Goal: Task Accomplishment & Management: Use online tool/utility

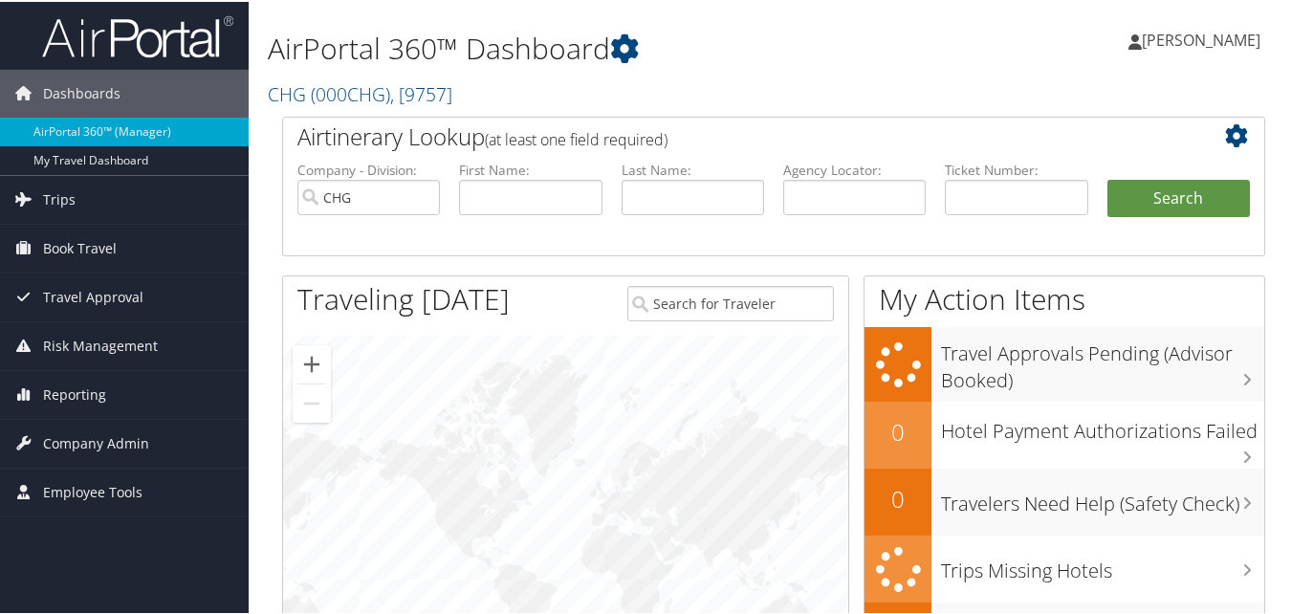
click at [773, 74] on div "AirPortal 360™ Dashboard CHG ( 000CHG ) , [ 9757 ] CHG CompHealth Weatherby CHG…" at bounding box center [605, 59] width 674 height 98
click at [73, 407] on span "Reporting" at bounding box center [74, 393] width 63 height 48
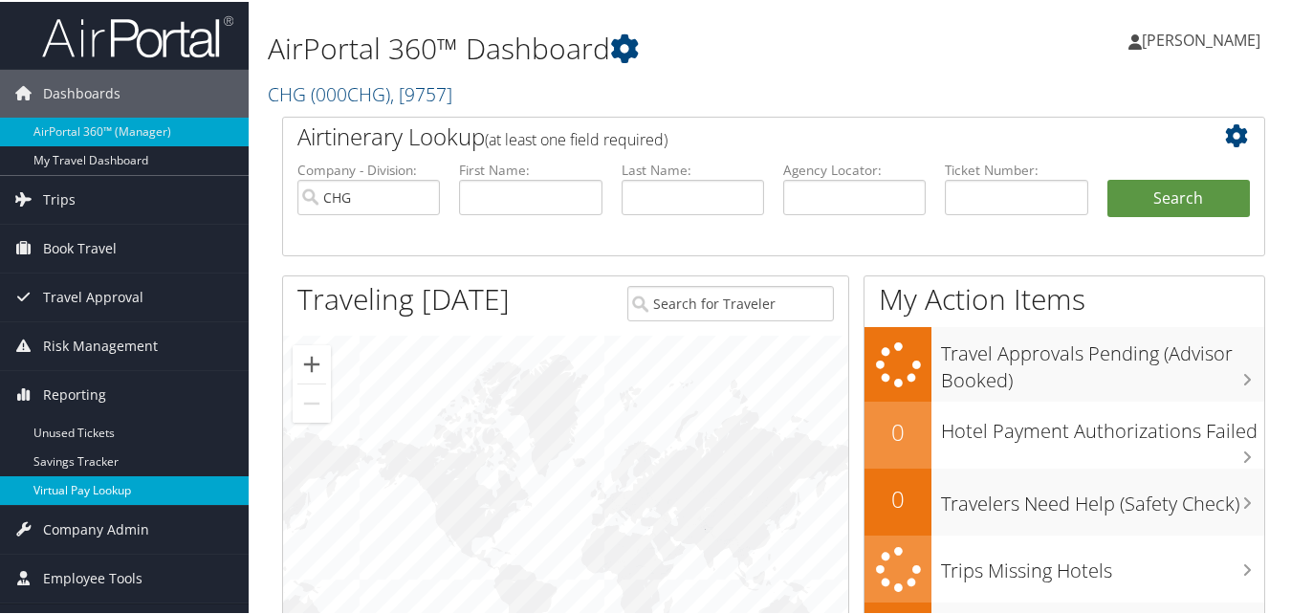
click at [92, 488] on link "Virtual Pay Lookup" at bounding box center [124, 488] width 249 height 29
